Goal: Task Accomplishment & Management: Manage account settings

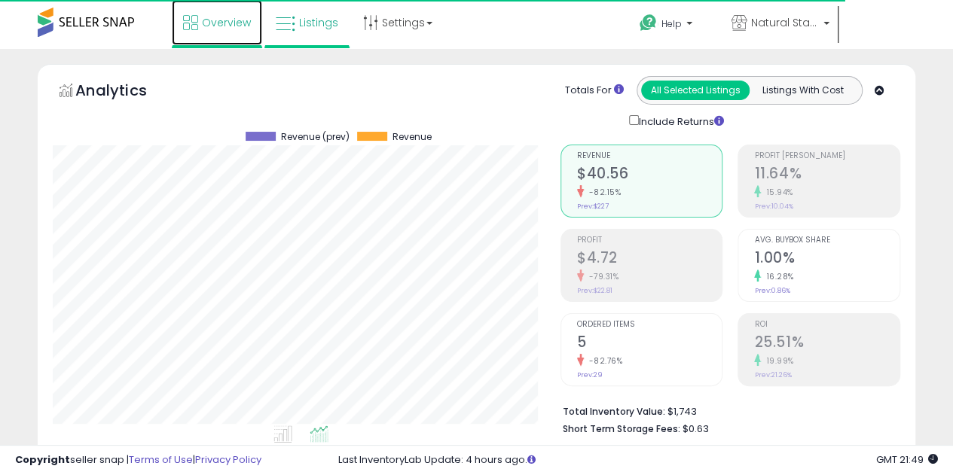
scroll to position [309, 508]
click at [182, 31] on link "Overview" at bounding box center [217, 22] width 90 height 45
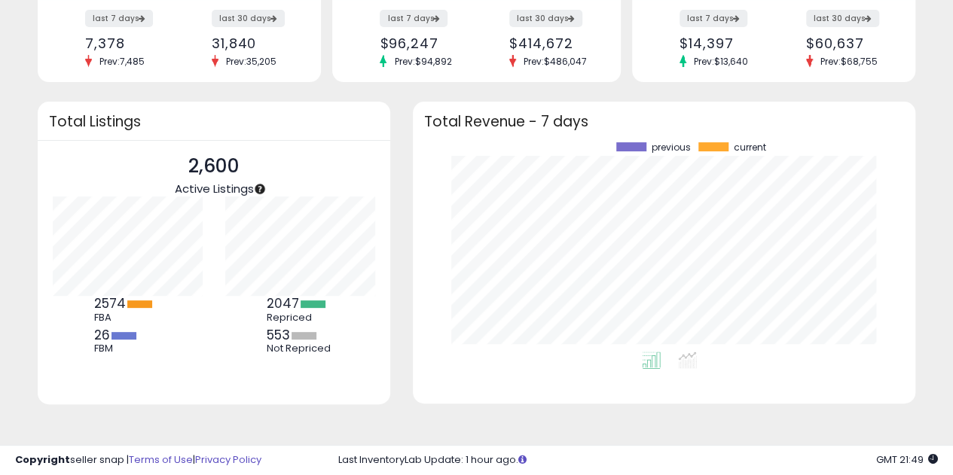
scroll to position [160, 0]
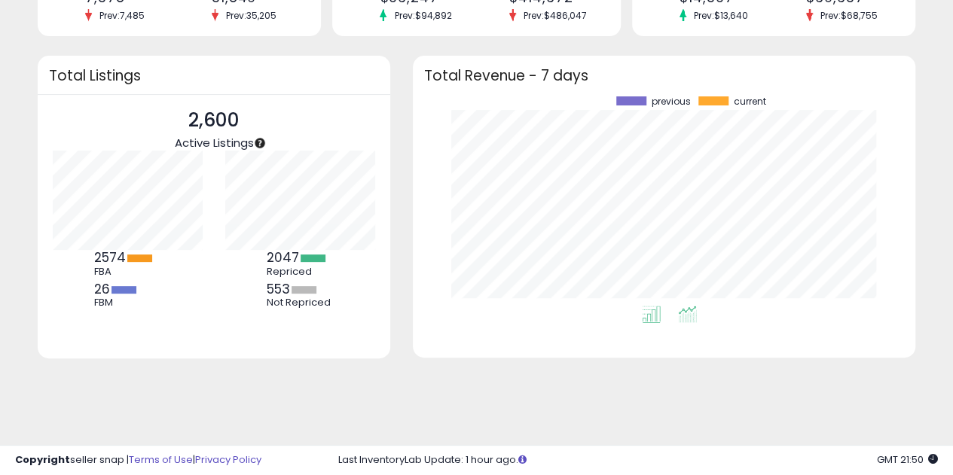
click at [684, 310] on icon at bounding box center [687, 314] width 19 height 17
click at [654, 316] on icon at bounding box center [651, 314] width 19 height 17
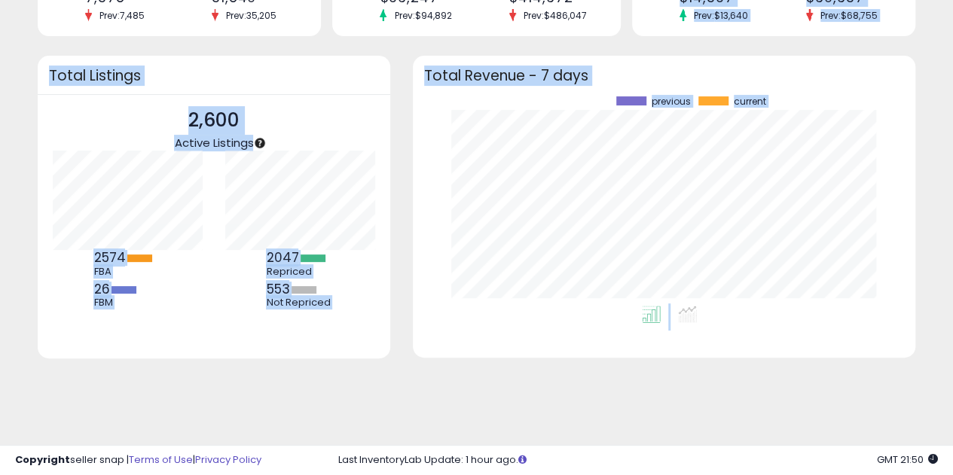
drag, startPoint x: 654, startPoint y: 316, endPoint x: 642, endPoint y: -91, distance: 407.0
click at [642, 0] on html "Unable to login Retrieving listings data.. has not yet accepted the Terms of Us…" at bounding box center [476, 77] width 953 height 475
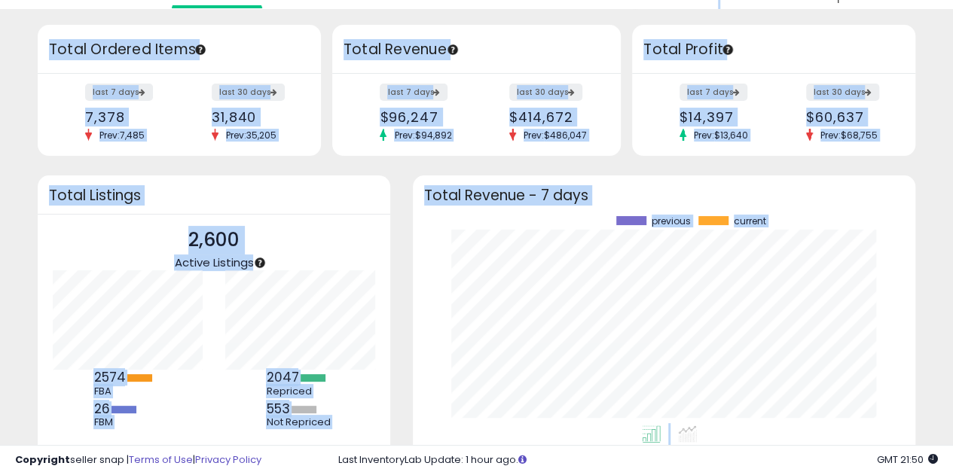
click at [801, 165] on div "Retrieving insights data.. Retrieving overview data.. Total Ordered Items last …" at bounding box center [477, 270] width 938 height 493
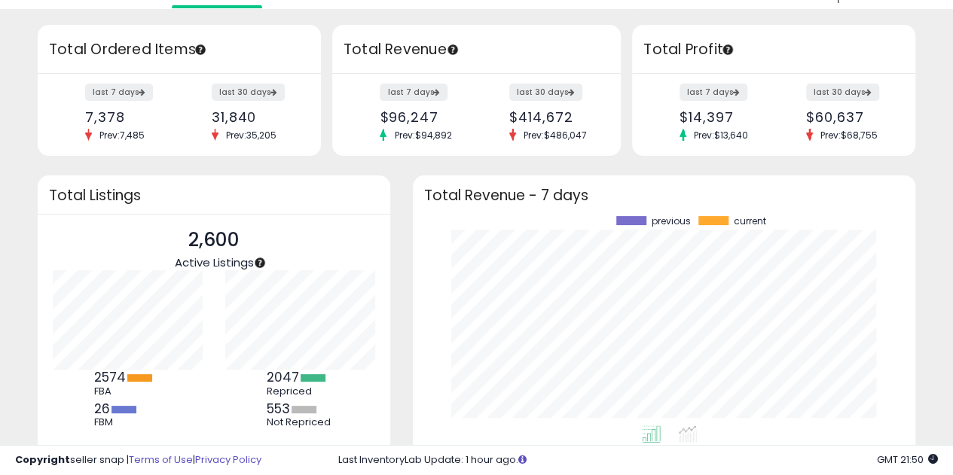
scroll to position [0, 0]
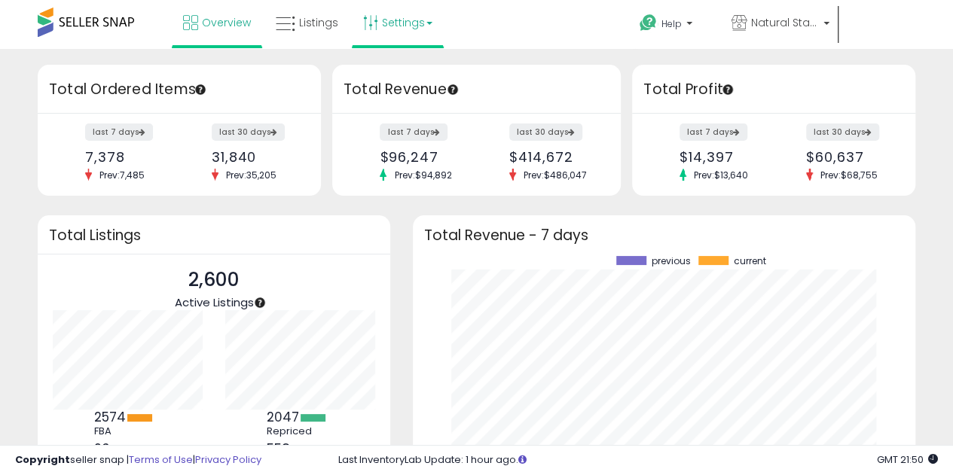
click at [405, 27] on link "Settings" at bounding box center [398, 22] width 92 height 45
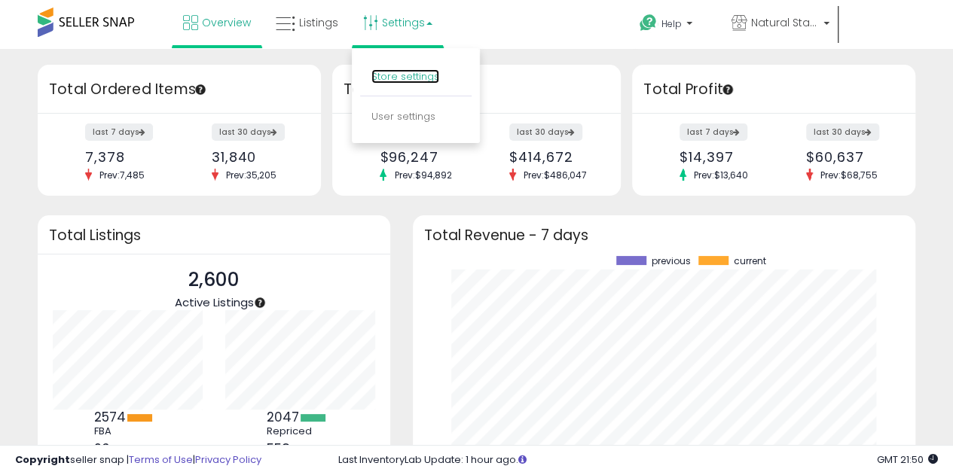
click at [404, 76] on link "Store settings" at bounding box center [405, 76] width 68 height 14
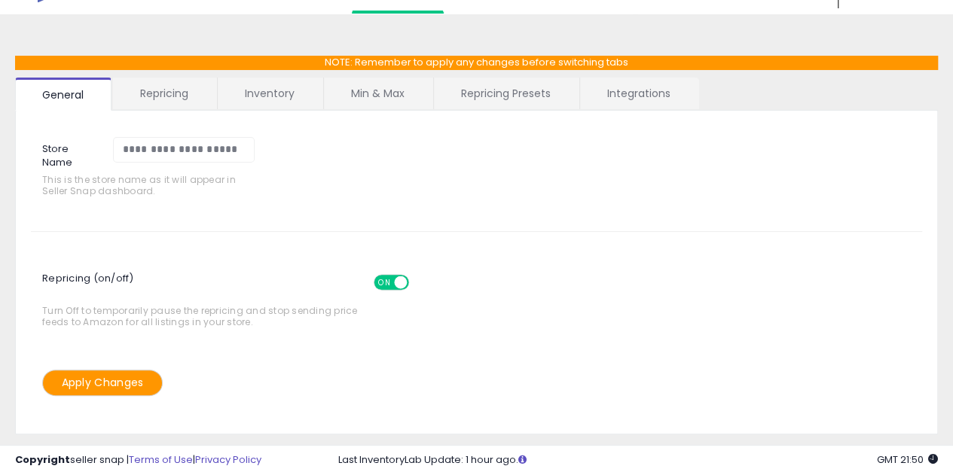
scroll to position [41, 0]
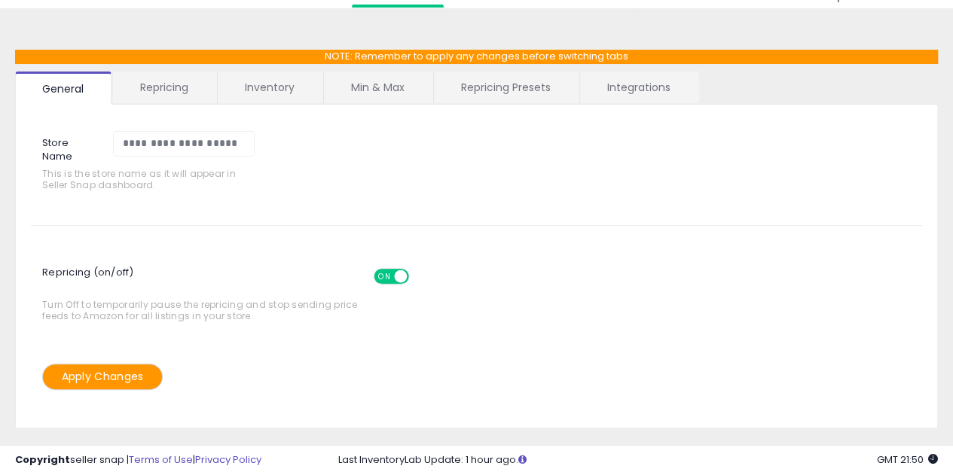
click at [513, 98] on link "Repricing Presets" at bounding box center [506, 88] width 144 height 32
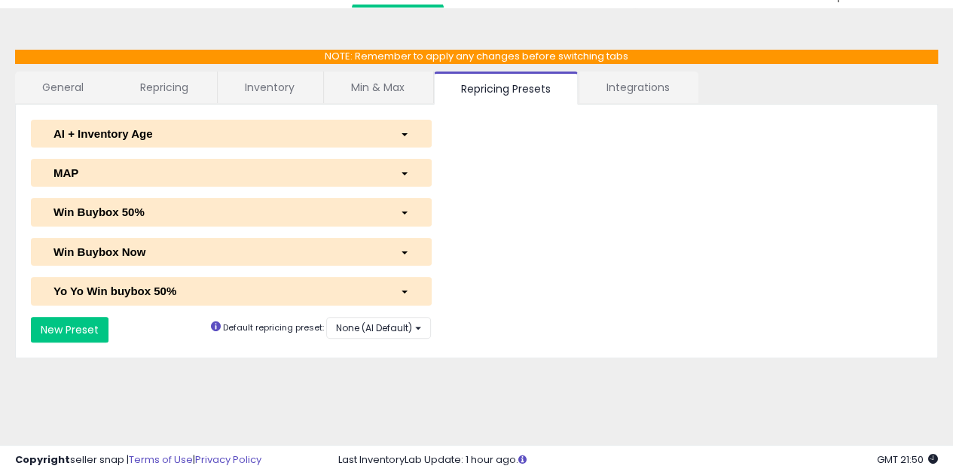
click at [602, 72] on link "Integrations" at bounding box center [638, 88] width 118 height 32
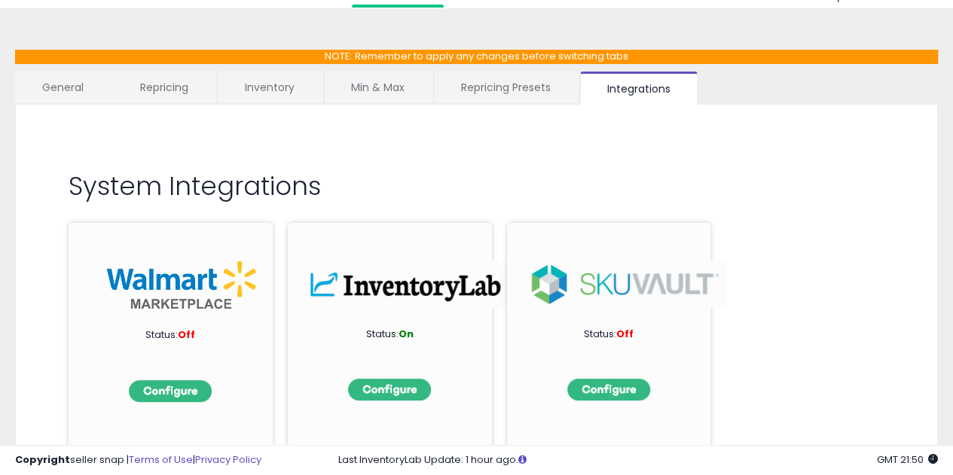
click at [411, 95] on link "Min & Max" at bounding box center [378, 88] width 108 height 32
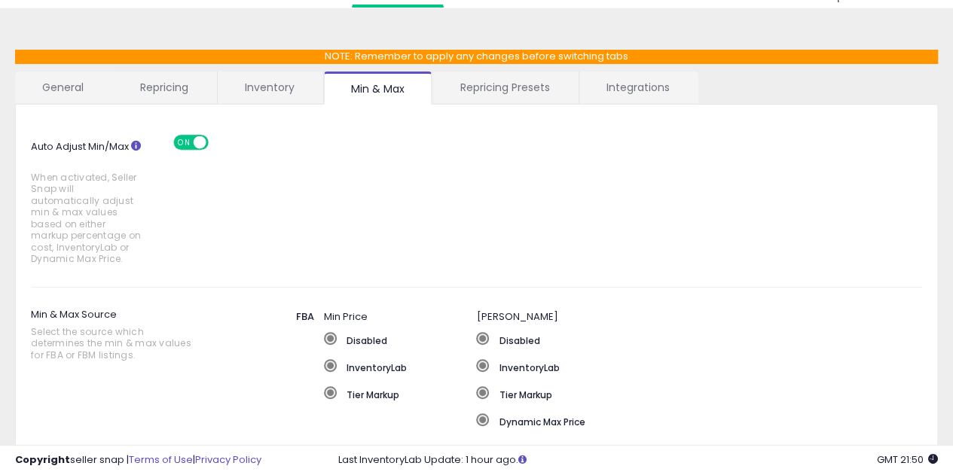
click at [286, 89] on link "Inventory" at bounding box center [270, 88] width 104 height 32
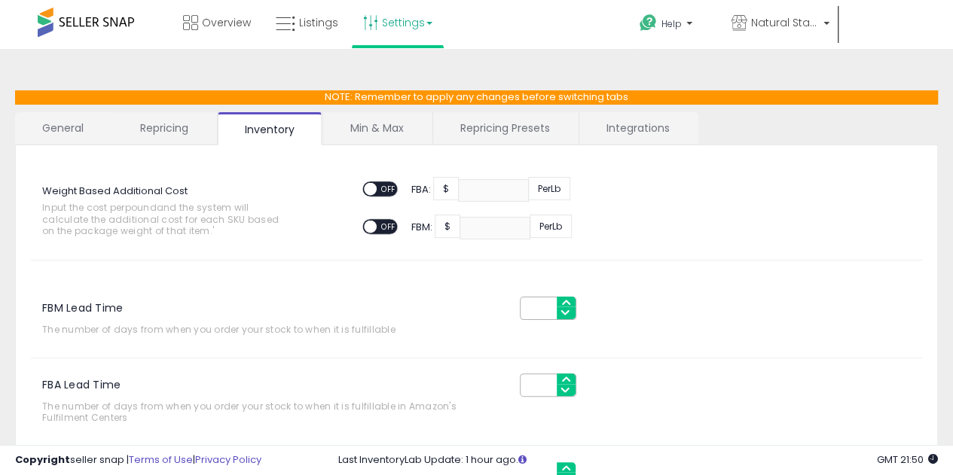
click at [208, 136] on link "Repricing" at bounding box center [164, 128] width 102 height 32
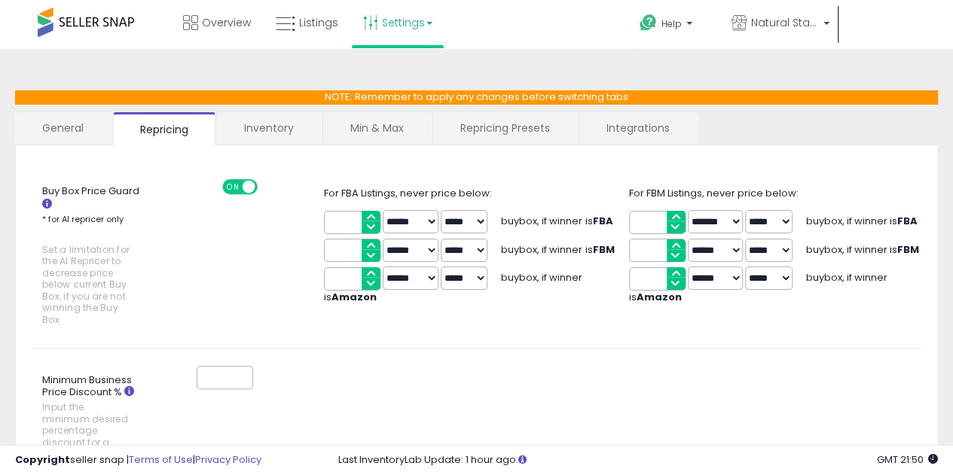
click at [90, 131] on link "General" at bounding box center [63, 128] width 96 height 32
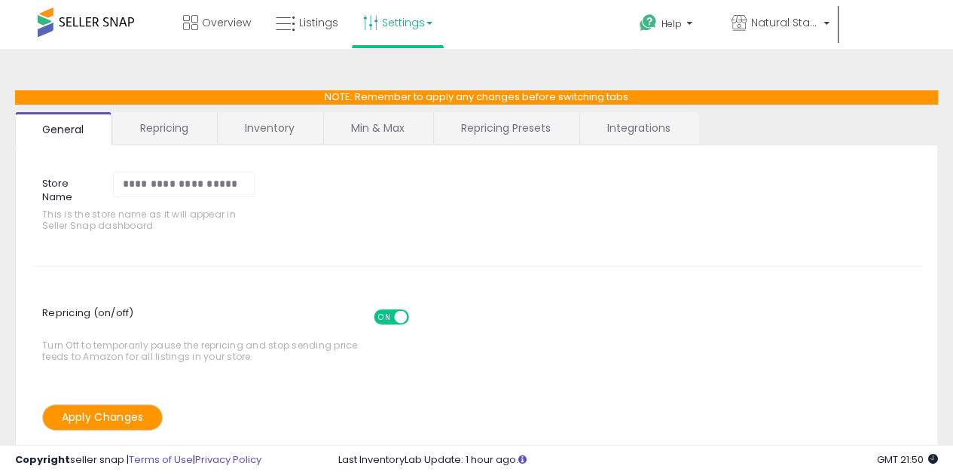
click at [200, 50] on div "**********" at bounding box center [476, 388] width 953 height 678
click at [252, 23] on link "Overview" at bounding box center [217, 22] width 90 height 45
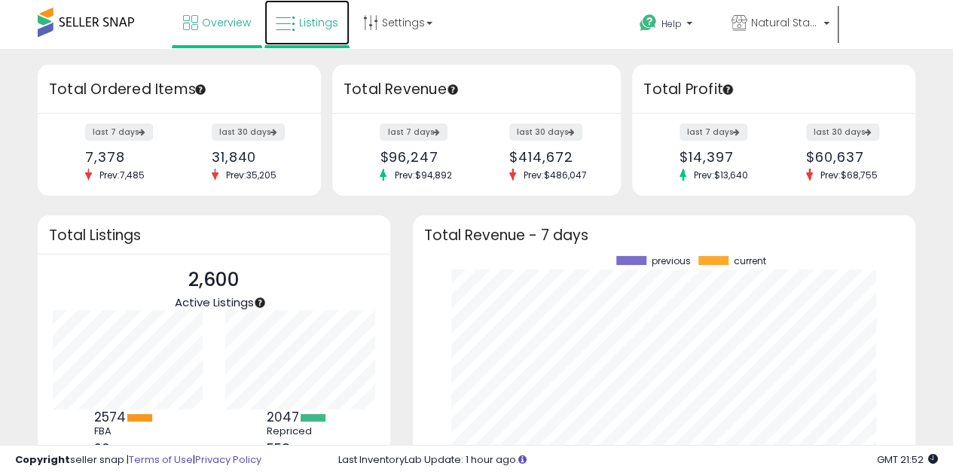
click at [295, 37] on link "Listings" at bounding box center [306, 22] width 85 height 45
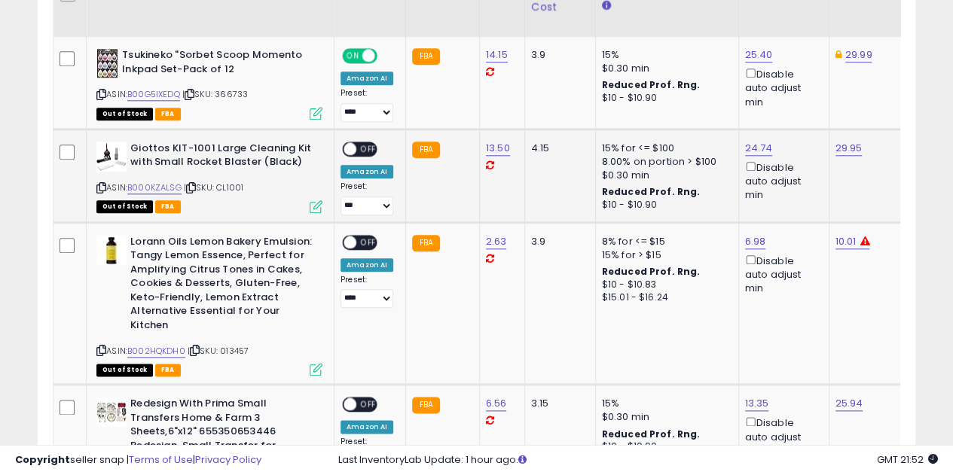
scroll to position [600, 0]
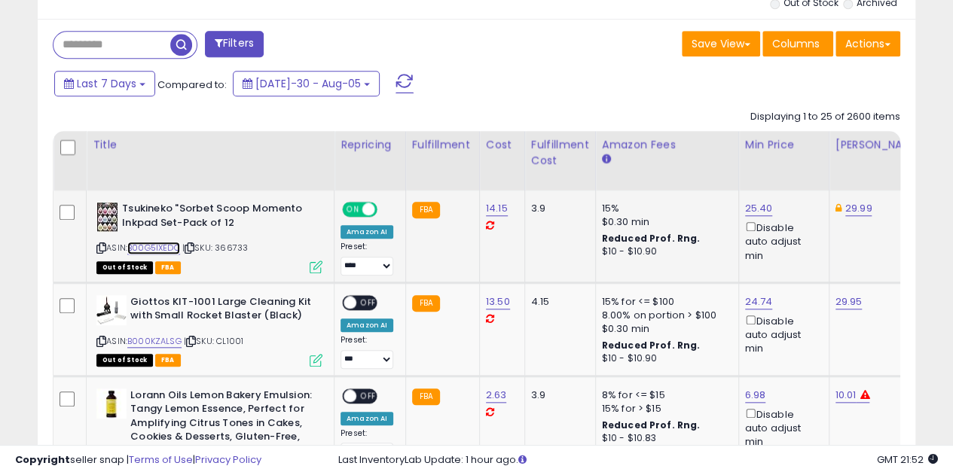
click at [175, 249] on link "B00G5IXEDQ" at bounding box center [153, 248] width 53 height 13
